Goal: Check status: Check status

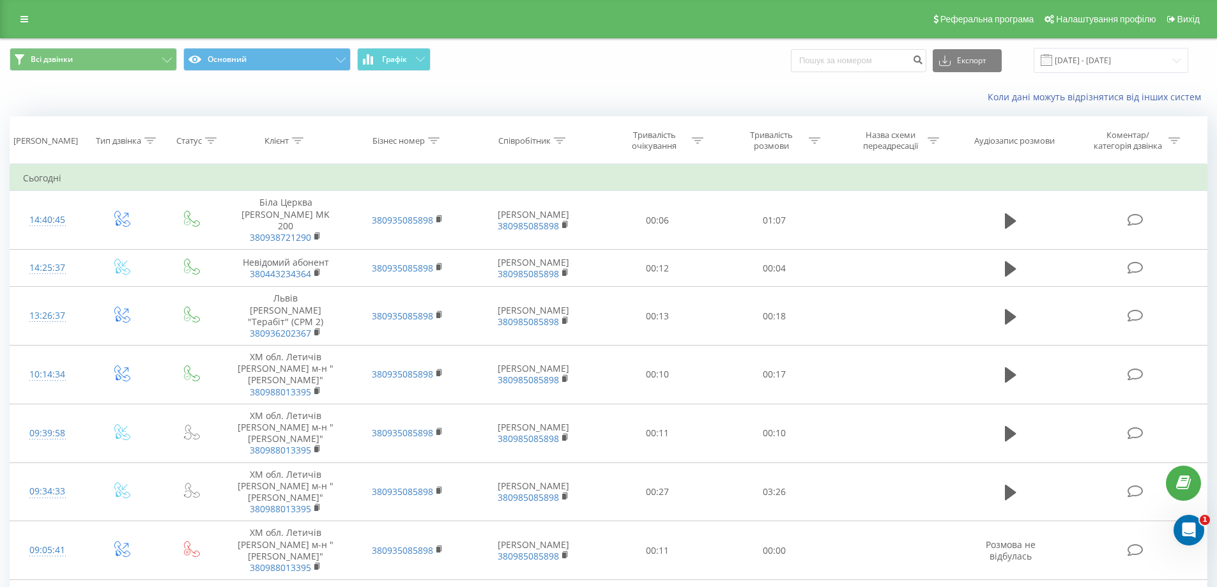
drag, startPoint x: 376, startPoint y: 56, endPoint x: 396, endPoint y: 79, distance: 30.3
click at [377, 56] on button "Графік" at bounding box center [393, 59] width 73 height 23
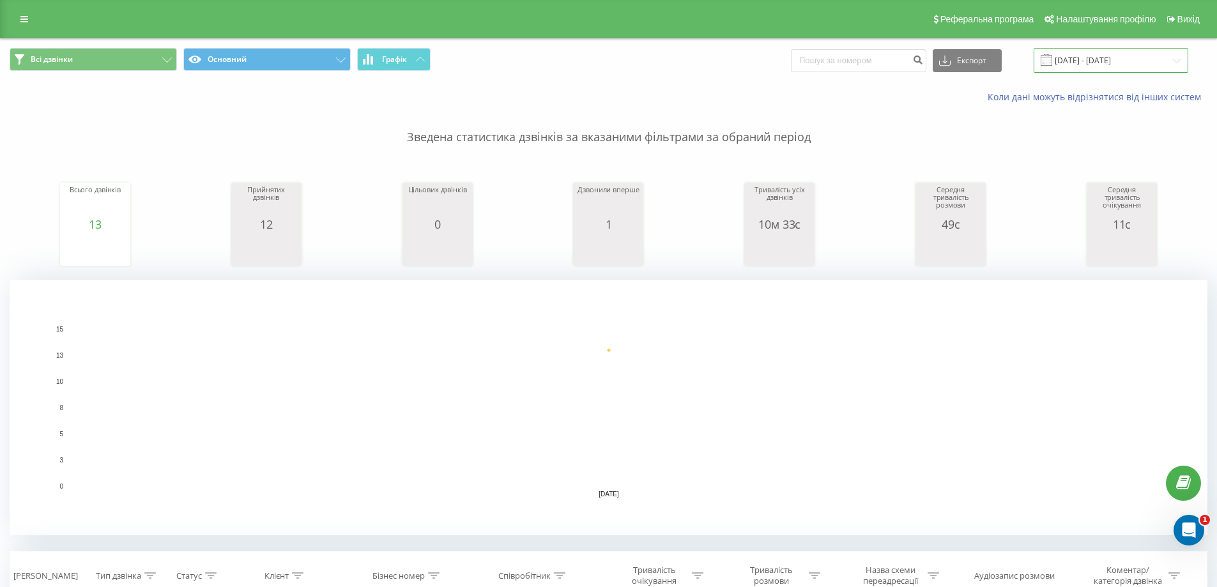
drag, startPoint x: 1083, startPoint y: 61, endPoint x: 1084, endPoint y: 71, distance: 10.3
click at [1083, 61] on input "[DATE] - [DATE]" at bounding box center [1110, 60] width 155 height 25
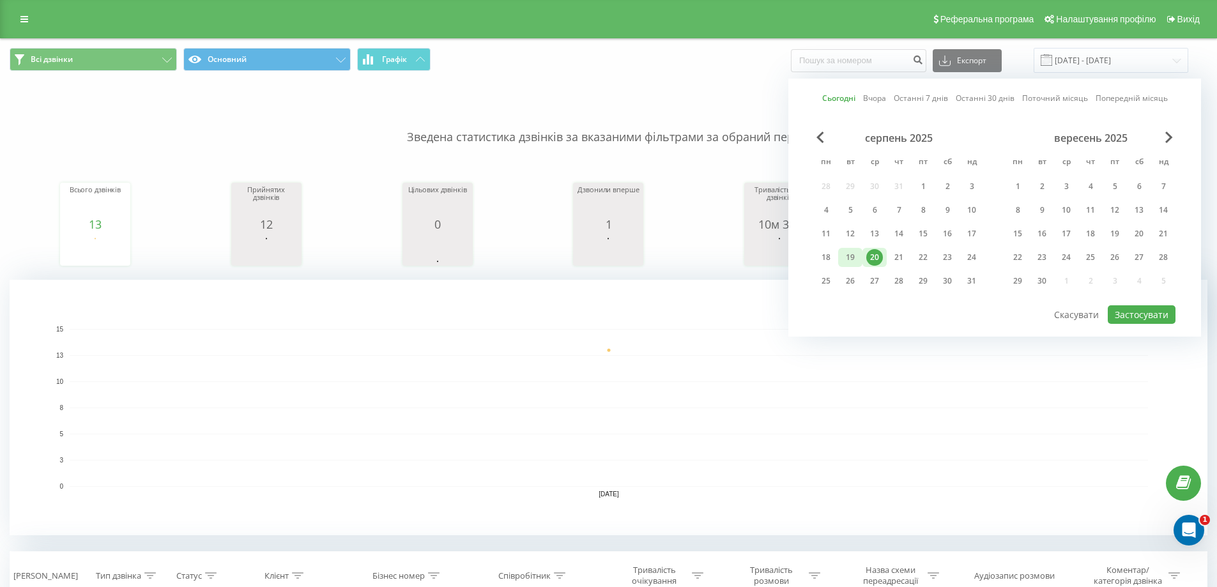
click at [857, 257] on div "19" at bounding box center [850, 257] width 17 height 17
click at [1159, 317] on button "Застосувати" at bounding box center [1142, 314] width 68 height 19
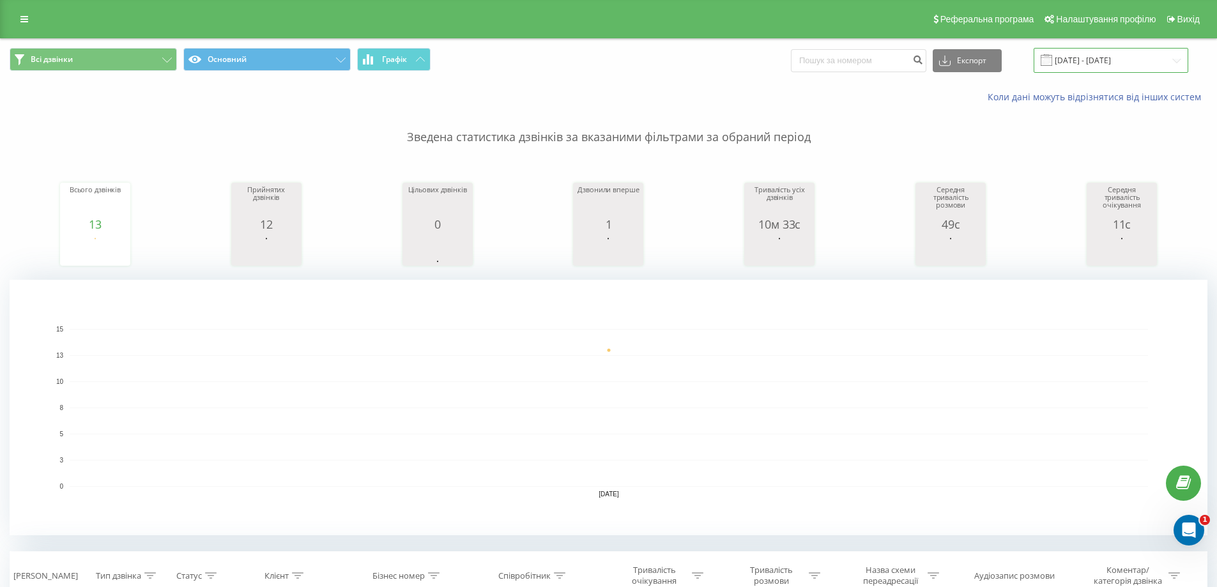
click at [1093, 68] on input "[DATE] - [DATE]" at bounding box center [1110, 60] width 155 height 25
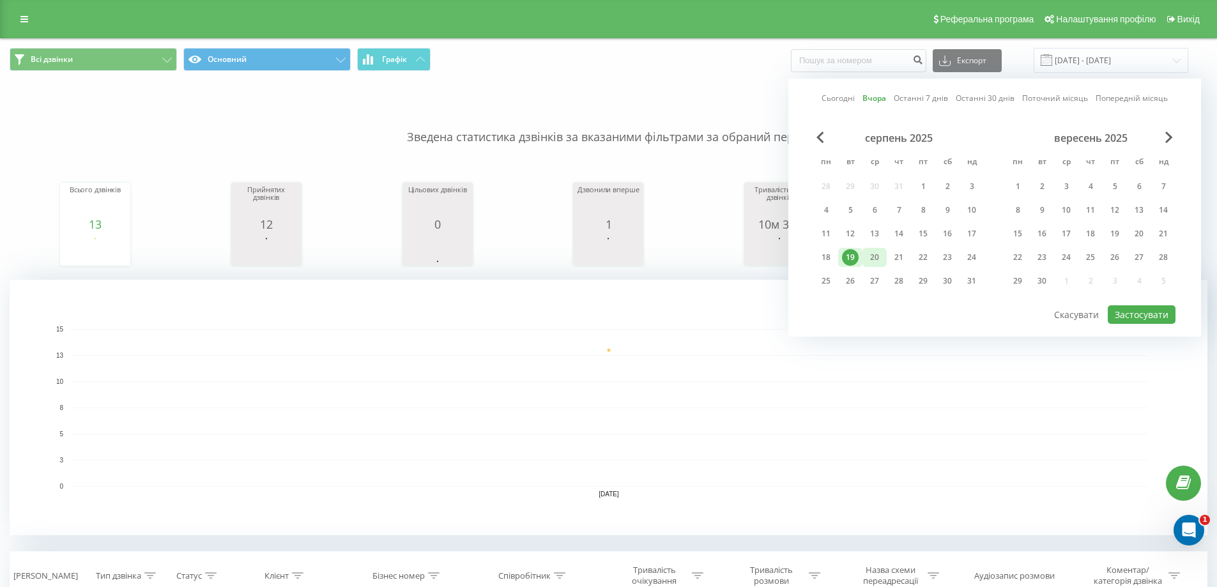
click at [879, 254] on div "20" at bounding box center [874, 257] width 17 height 17
click at [878, 254] on div "20" at bounding box center [874, 257] width 17 height 17
click at [1153, 316] on button "Застосувати" at bounding box center [1142, 314] width 68 height 19
type input "[DATE] - [DATE]"
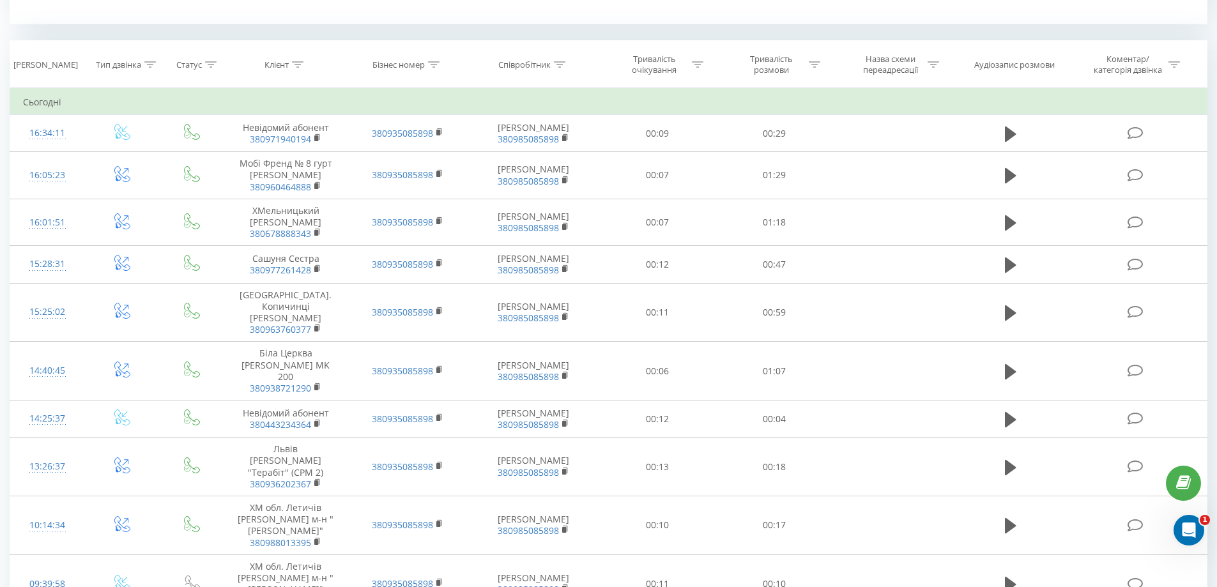
scroll to position [128, 0]
